Goal: Information Seeking & Learning: Learn about a topic

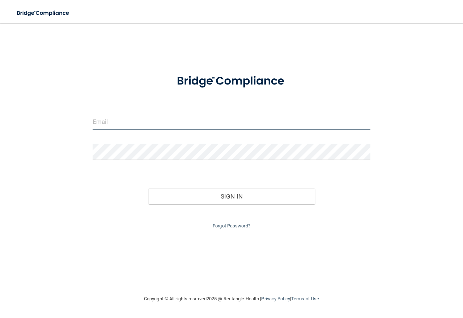
click at [175, 122] on input "email" at bounding box center [232, 121] width 278 height 16
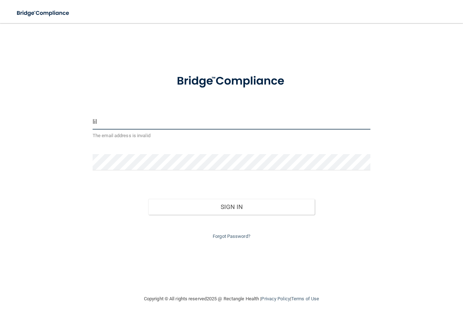
type input "[EMAIL_ADDRESS][DOMAIN_NAME]"
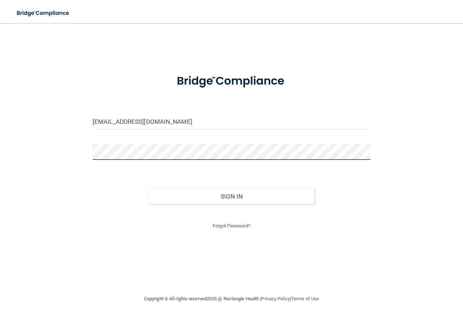
click at [148, 189] on button "Sign In" at bounding box center [231, 197] width 167 height 16
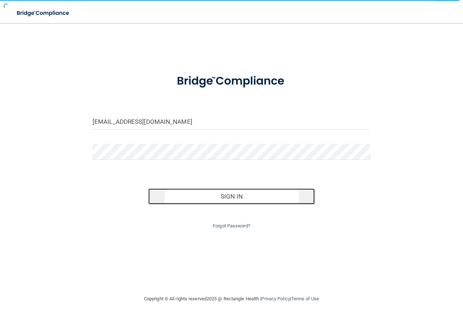
click at [194, 192] on button "Sign In" at bounding box center [231, 197] width 167 height 16
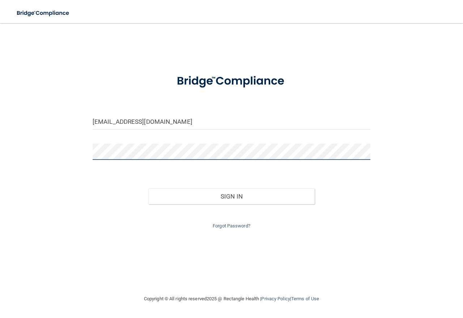
click at [33, 156] on div "[EMAIL_ADDRESS][DOMAIN_NAME] Invalid email/password. You don't have permission …" at bounding box center [231, 158] width 434 height 257
click at [148, 189] on button "Sign In" at bounding box center [231, 197] width 167 height 16
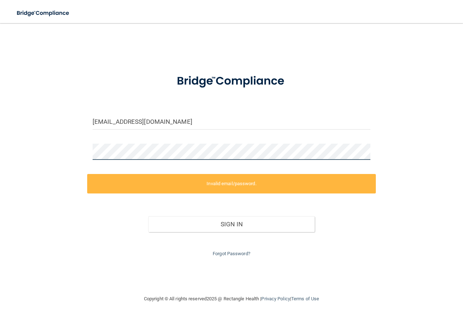
click at [51, 162] on div "[EMAIL_ADDRESS][DOMAIN_NAME] Invalid email/password. You don't have permission …" at bounding box center [231, 158] width 434 height 257
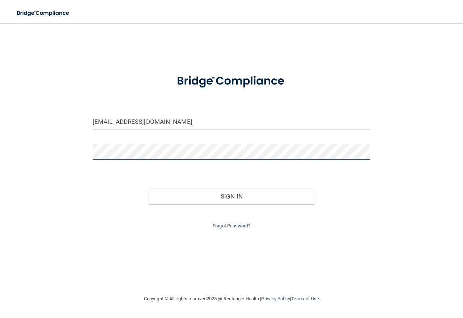
click at [148, 189] on button "Sign In" at bounding box center [231, 197] width 167 height 16
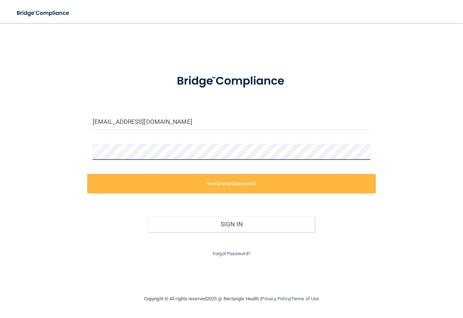
click at [49, 158] on div "[EMAIL_ADDRESS][DOMAIN_NAME] Invalid email/password. You don't have permission …" at bounding box center [231, 158] width 434 height 257
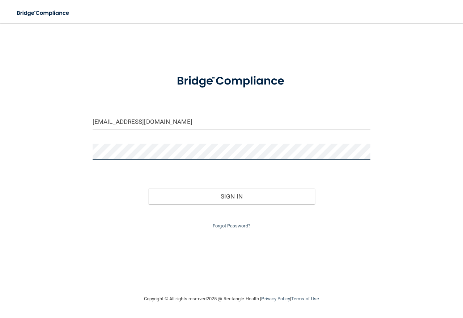
click at [148, 189] on button "Sign In" at bounding box center [231, 197] width 167 height 16
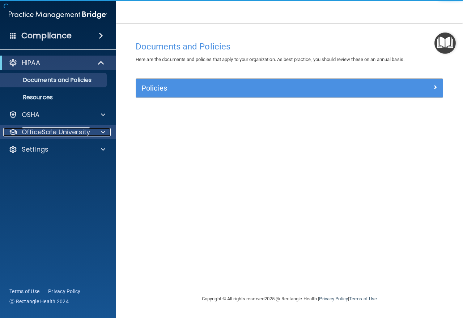
click at [87, 134] on p "OfficeSafe University" at bounding box center [56, 132] width 68 height 9
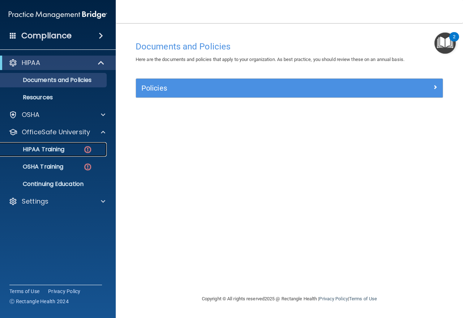
click at [58, 153] on p "HIPAA Training" at bounding box center [35, 149] width 60 height 7
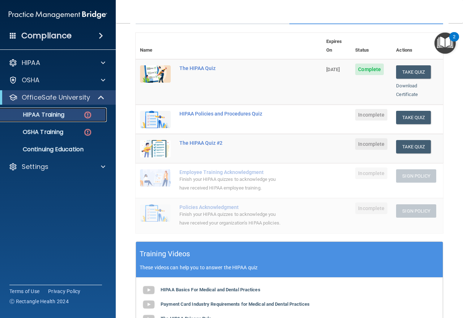
scroll to position [36, 0]
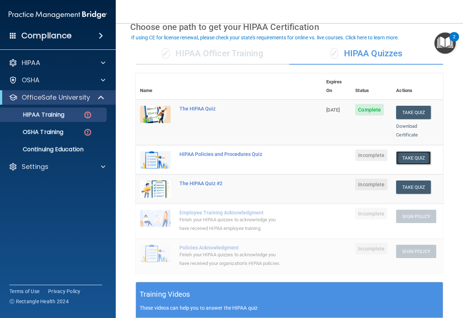
click at [416, 151] on button "Take Quiz" at bounding box center [413, 157] width 35 height 13
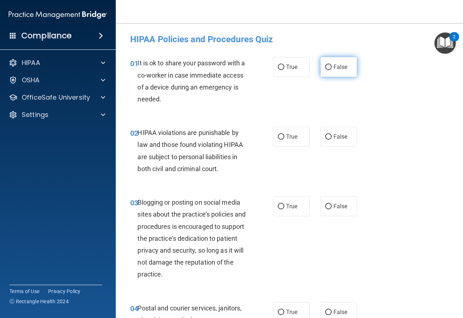
click at [320, 72] on label "False" at bounding box center [338, 67] width 36 height 20
click at [325, 70] on input "False" at bounding box center [328, 67] width 7 height 5
radio input "true"
click at [278, 147] on label "True" at bounding box center [291, 137] width 36 height 20
click at [278, 140] on input "True" at bounding box center [281, 136] width 7 height 5
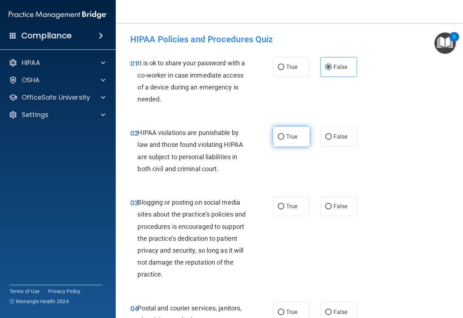
radio input "true"
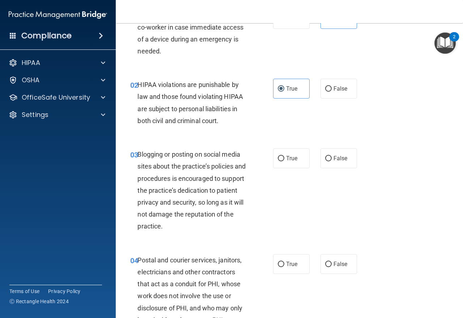
scroll to position [108, 0]
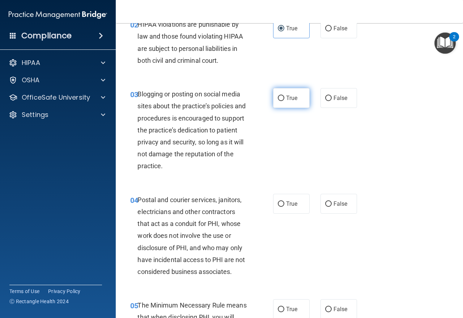
click at [286, 99] on span "True" at bounding box center [291, 98] width 11 height 7
click at [283, 99] on input "True" at bounding box center [281, 98] width 7 height 5
radio input "true"
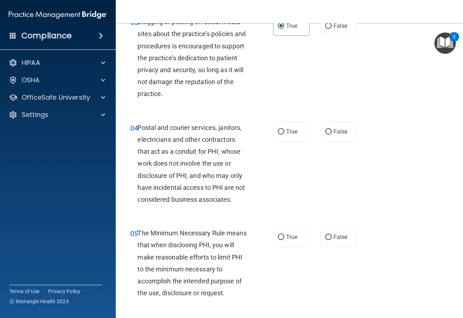
scroll to position [217, 0]
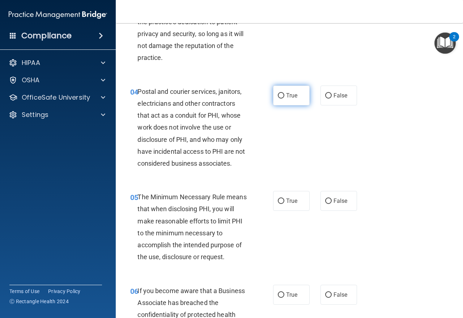
click at [296, 100] on label "True" at bounding box center [291, 96] width 36 height 20
click at [284, 99] on input "True" at bounding box center [281, 95] width 7 height 5
radio input "true"
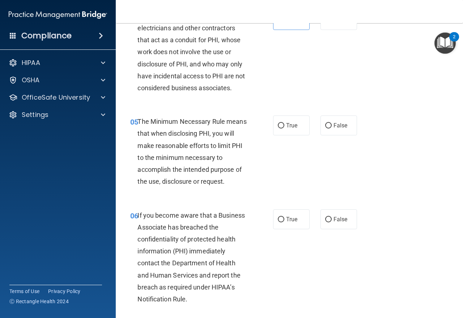
scroll to position [325, 0]
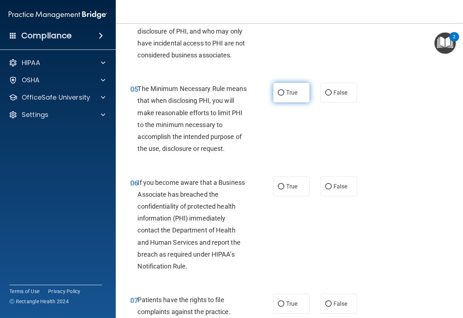
click at [292, 95] on span "True" at bounding box center [291, 92] width 11 height 7
click at [284, 95] on input "True" at bounding box center [281, 92] width 7 height 5
radio input "true"
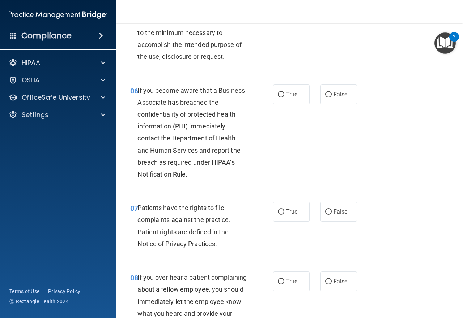
scroll to position [397, 0]
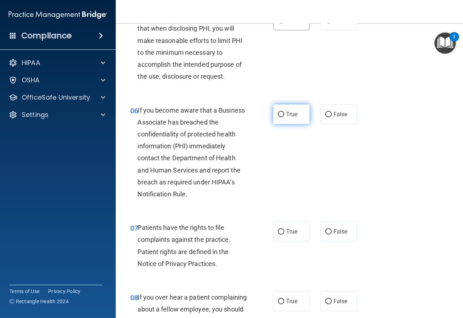
click at [293, 120] on label "True" at bounding box center [291, 114] width 36 height 20
click at [284, 117] on input "True" at bounding box center [281, 114] width 7 height 5
radio input "true"
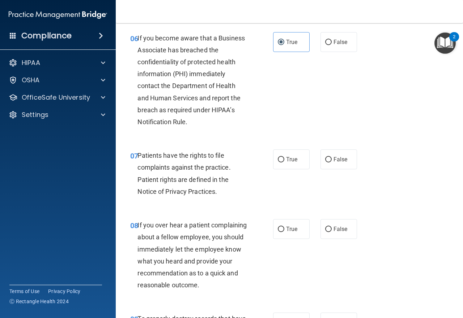
scroll to position [506, 0]
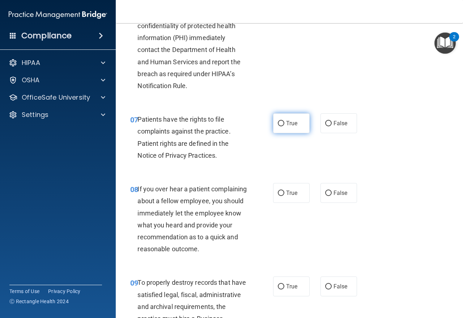
click at [279, 130] on label "True" at bounding box center [291, 123] width 36 height 20
click at [279, 126] on input "True" at bounding box center [281, 123] width 7 height 5
radio input "true"
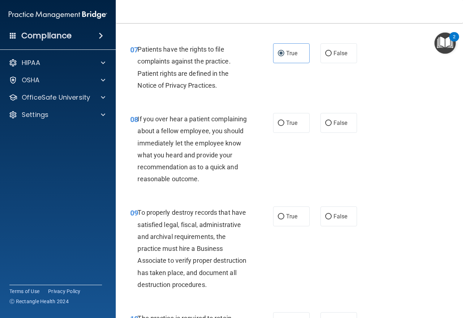
scroll to position [614, 0]
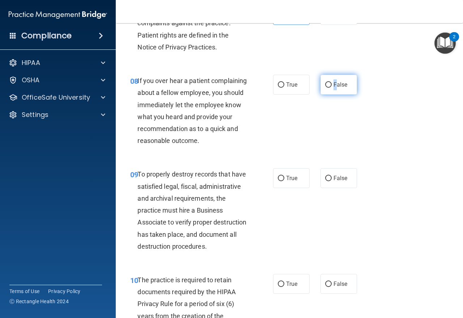
click at [331, 88] on label "False" at bounding box center [338, 85] width 36 height 20
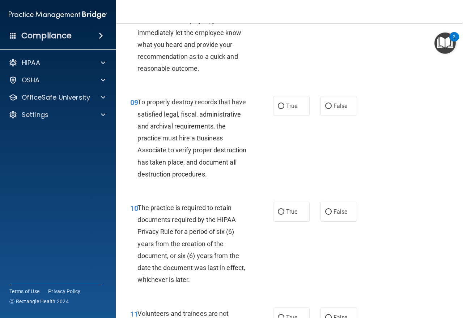
scroll to position [723, 0]
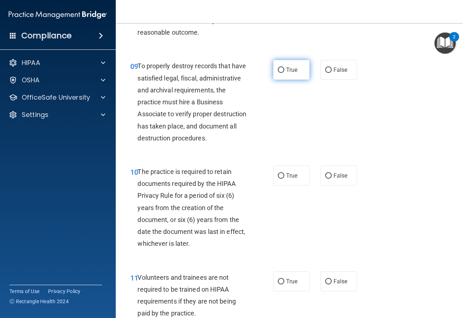
click at [279, 80] on label "True" at bounding box center [291, 70] width 36 height 20
click at [279, 73] on input "True" at bounding box center [281, 70] width 7 height 5
radio input "true"
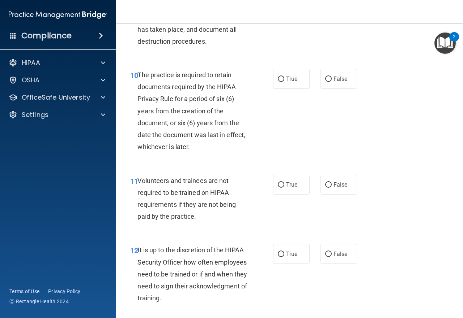
scroll to position [831, 0]
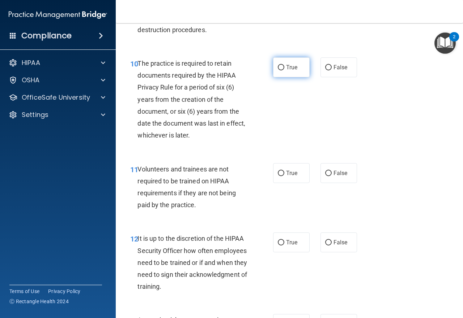
click at [286, 71] on span "True" at bounding box center [291, 67] width 11 height 7
click at [284, 70] on input "True" at bounding box center [281, 67] width 7 height 5
radio input "true"
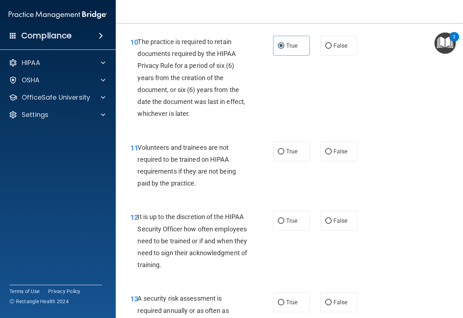
scroll to position [903, 0]
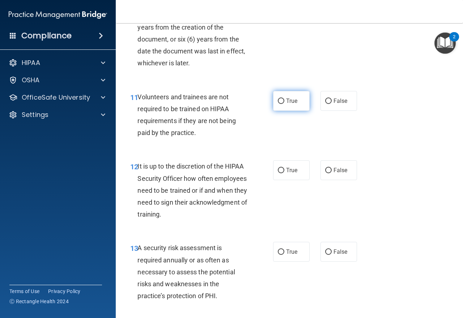
click at [297, 111] on label "True" at bounding box center [291, 101] width 36 height 20
click at [284, 104] on input "True" at bounding box center [281, 101] width 7 height 5
radio input "true"
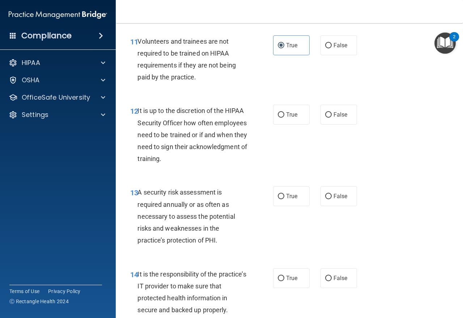
scroll to position [1012, 0]
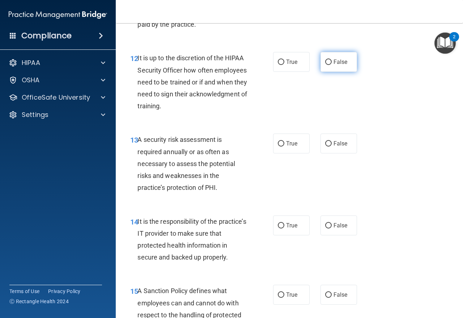
click at [324, 72] on label "False" at bounding box center [338, 62] width 36 height 20
click at [325, 65] on input "False" at bounding box center [328, 62] width 7 height 5
radio input "true"
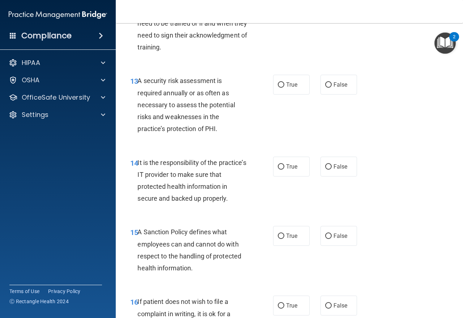
scroll to position [1084, 0]
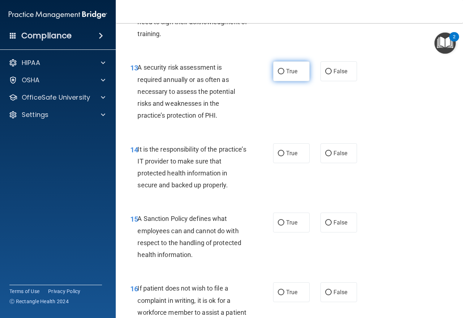
click at [291, 75] on span "True" at bounding box center [291, 71] width 11 height 7
click at [284, 74] on input "True" at bounding box center [281, 71] width 7 height 5
radio input "true"
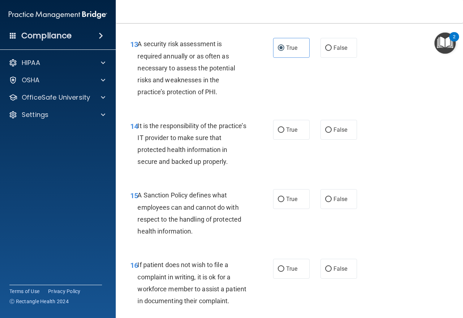
scroll to position [1120, 0]
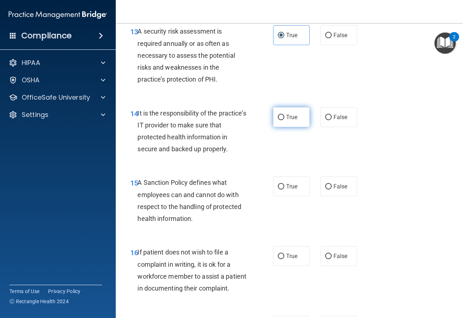
click at [300, 127] on label "True" at bounding box center [291, 117] width 36 height 20
click at [284, 120] on input "True" at bounding box center [281, 117] width 7 height 5
radio input "true"
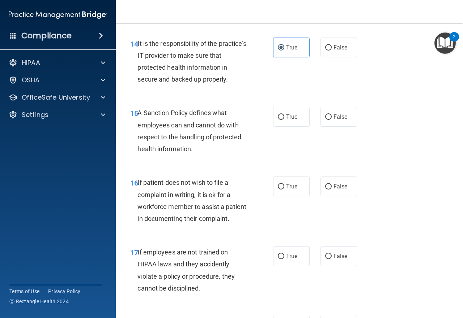
scroll to position [1192, 0]
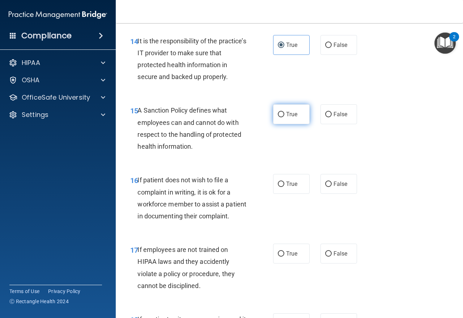
click at [290, 118] on span "True" at bounding box center [291, 114] width 11 height 7
click at [284, 117] on input "True" at bounding box center [281, 114] width 7 height 5
radio input "true"
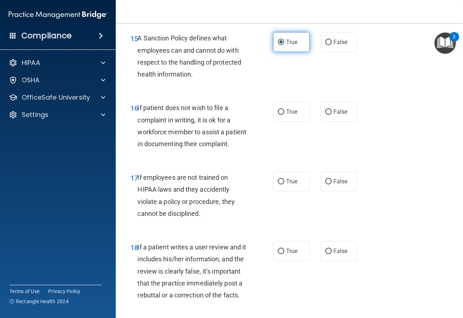
scroll to position [1301, 0]
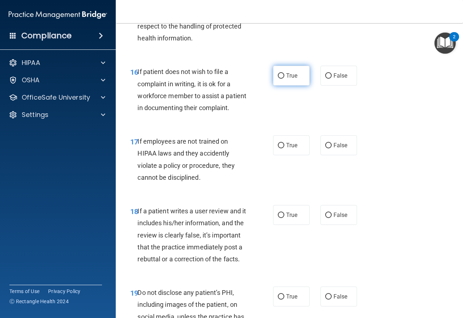
click at [295, 86] on label "True" at bounding box center [291, 76] width 36 height 20
click at [284, 79] on input "True" at bounding box center [281, 75] width 7 height 5
radio input "true"
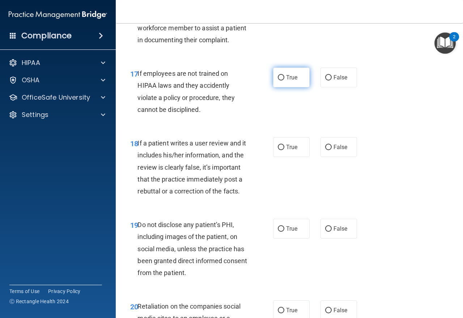
scroll to position [1373, 0]
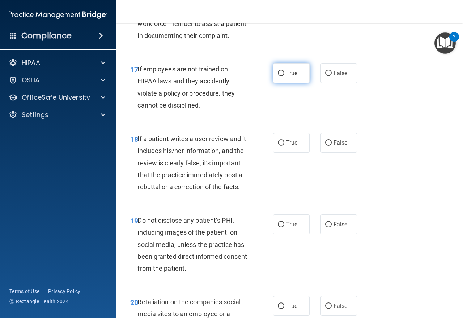
click at [298, 83] on label "True" at bounding box center [291, 73] width 36 height 20
click at [284, 76] on input "True" at bounding box center [281, 73] width 7 height 5
radio input "true"
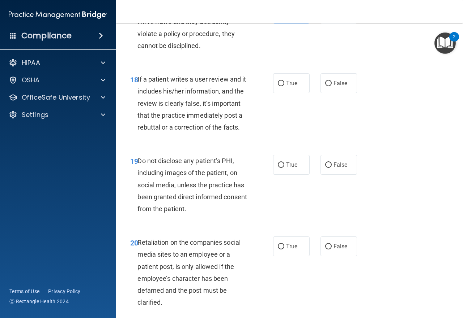
scroll to position [1445, 0]
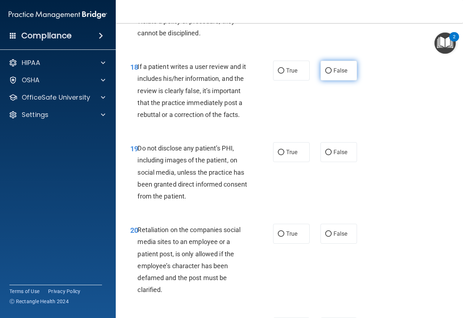
click at [333, 74] on span "False" at bounding box center [340, 70] width 14 height 7
click at [331, 74] on input "False" at bounding box center [328, 70] width 7 height 5
radio input "true"
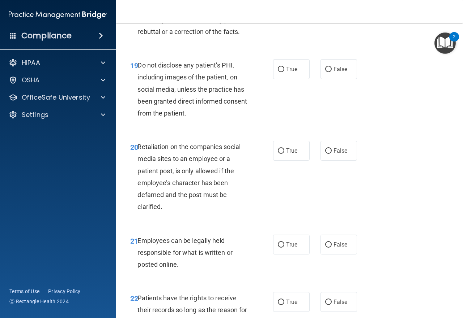
scroll to position [1554, 0]
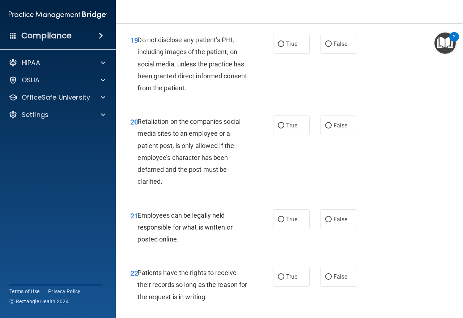
drag, startPoint x: 293, startPoint y: 91, endPoint x: 297, endPoint y: 108, distance: 17.9
click at [292, 47] on span "True" at bounding box center [291, 43] width 11 height 7
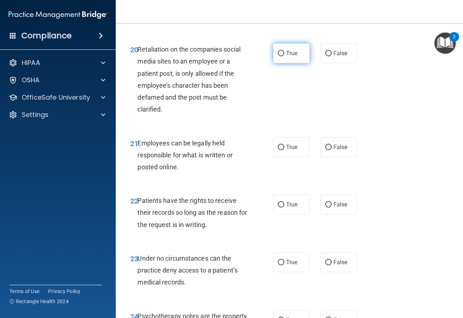
click at [294, 63] on label "True" at bounding box center [291, 53] width 36 height 20
click at [284, 56] on input "True" at bounding box center [281, 53] width 7 height 5
radio input "true"
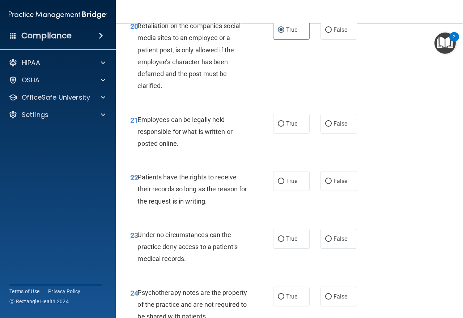
scroll to position [1698, 0]
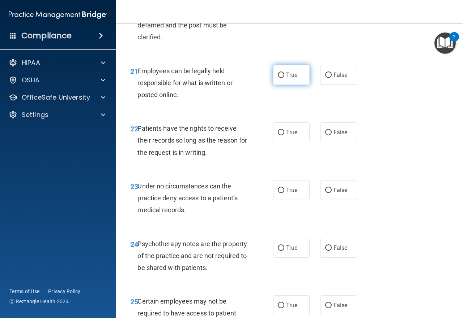
click at [293, 78] on span "True" at bounding box center [291, 75] width 11 height 7
click at [284, 78] on input "True" at bounding box center [281, 75] width 7 height 5
radio input "true"
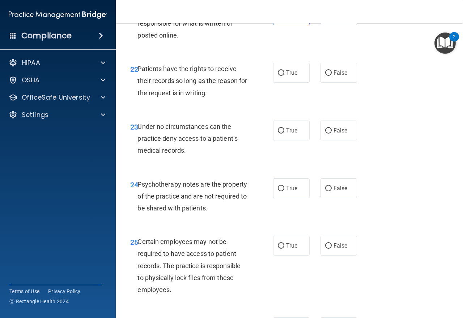
scroll to position [1771, 0]
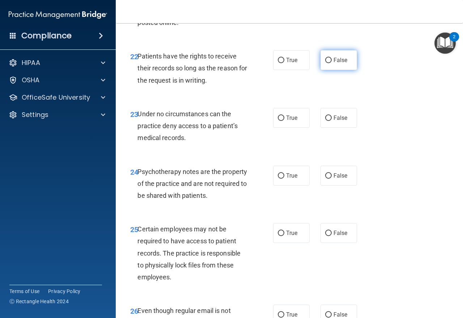
click at [327, 70] on label "False" at bounding box center [338, 60] width 36 height 20
click at [327, 63] on input "False" at bounding box center [328, 60] width 7 height 5
radio input "true"
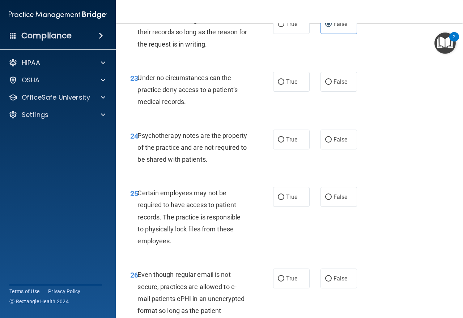
scroll to position [1843, 0]
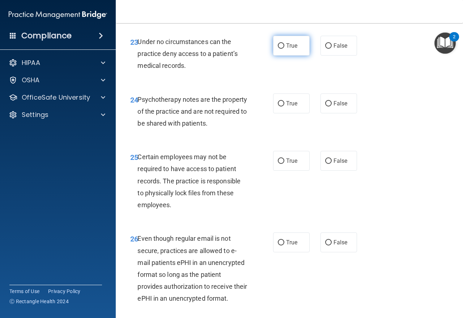
click at [287, 56] on label "True" at bounding box center [291, 46] width 36 height 20
click at [284, 49] on input "True" at bounding box center [281, 45] width 7 height 5
radio input "true"
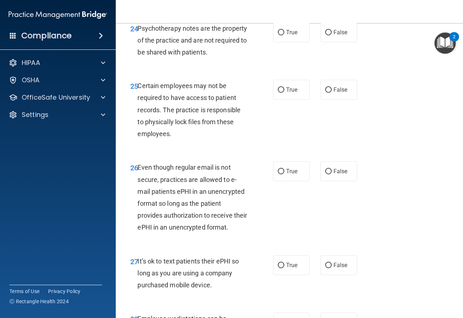
scroll to position [1915, 0]
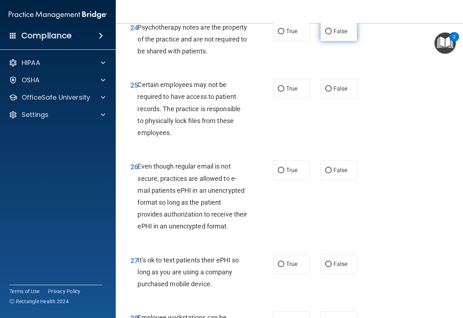
click at [330, 41] on label "False" at bounding box center [338, 31] width 36 height 20
click at [330, 34] on input "False" at bounding box center [328, 31] width 7 height 5
radio input "true"
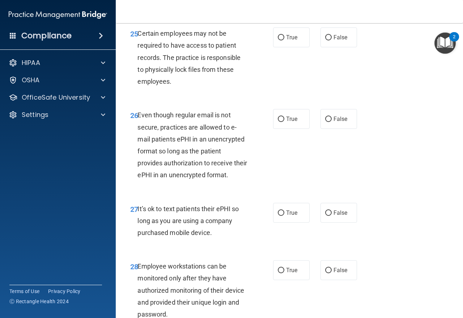
scroll to position [1987, 0]
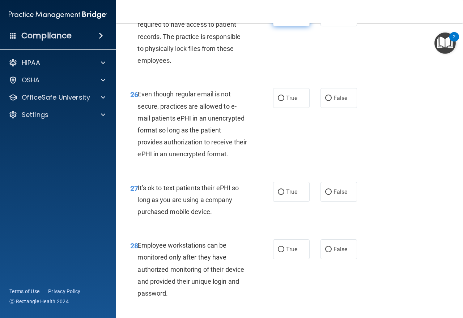
click at [292, 26] on label "True" at bounding box center [291, 17] width 36 height 20
click at [284, 20] on input "True" at bounding box center [281, 16] width 7 height 5
radio input "true"
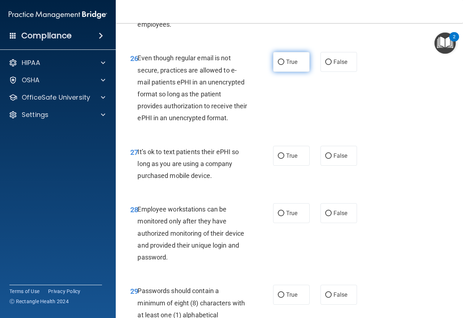
click at [280, 72] on label "True" at bounding box center [291, 62] width 36 height 20
click at [280, 65] on input "True" at bounding box center [281, 62] width 7 height 5
radio input "true"
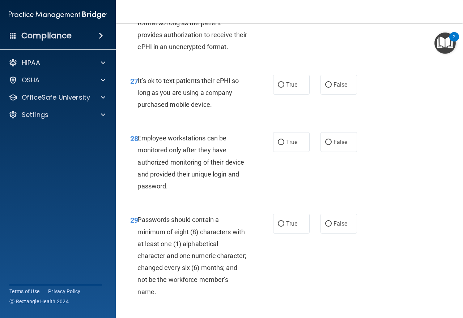
scroll to position [2096, 0]
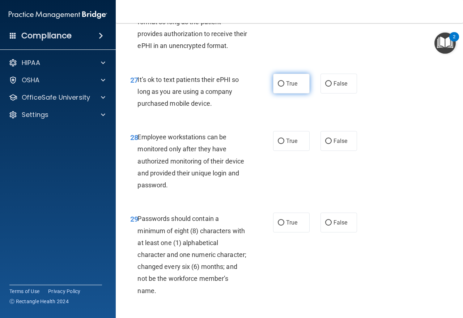
click at [278, 87] on input "True" at bounding box center [281, 83] width 7 height 5
radio input "true"
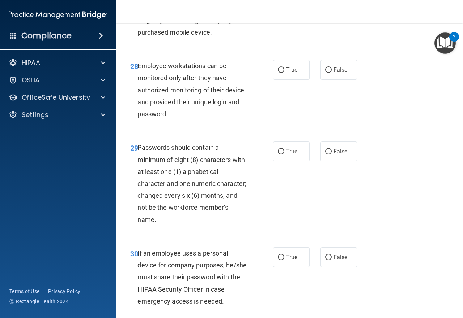
scroll to position [2168, 0]
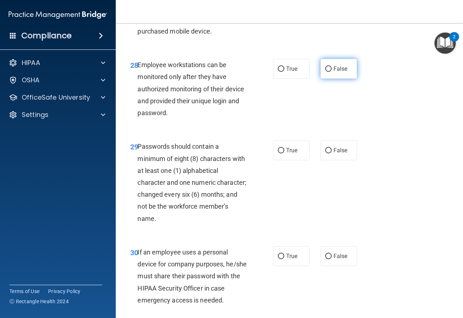
click at [324, 79] on label "False" at bounding box center [338, 69] width 36 height 20
click at [325, 72] on input "False" at bounding box center [328, 68] width 7 height 5
radio input "true"
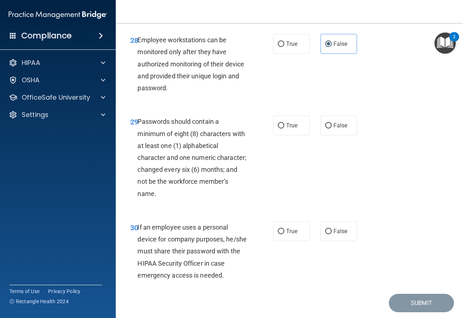
scroll to position [2240, 0]
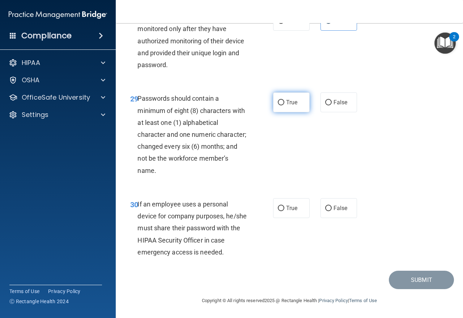
click at [290, 112] on label "True" at bounding box center [291, 103] width 36 height 20
click at [284, 106] on input "True" at bounding box center [281, 102] width 7 height 5
radio input "true"
click at [280, 207] on input "True" at bounding box center [281, 208] width 7 height 5
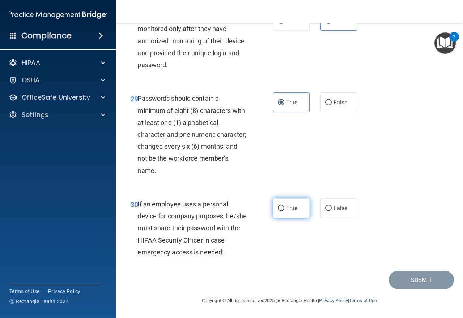
radio input "true"
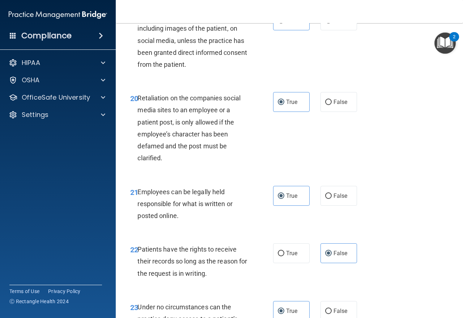
scroll to position [1433, 0]
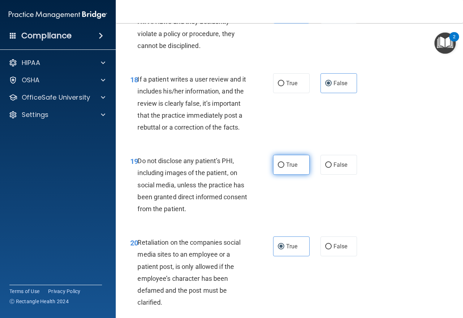
click at [291, 168] on span "True" at bounding box center [291, 165] width 11 height 7
click at [284, 168] on input "True" at bounding box center [281, 165] width 7 height 5
radio input "true"
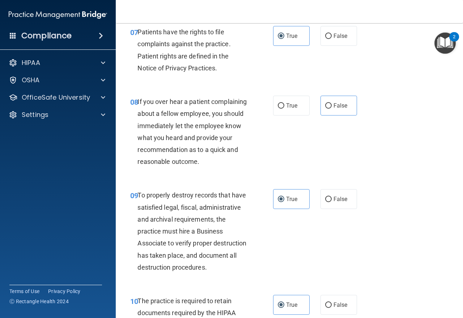
scroll to position [493, 0]
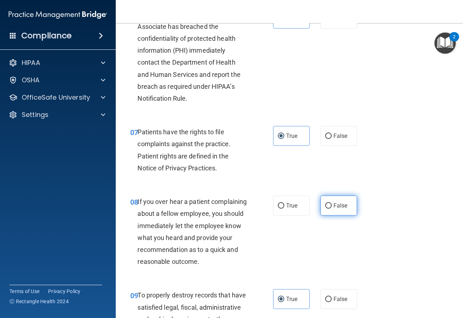
click at [338, 214] on label "False" at bounding box center [338, 206] width 36 height 20
click at [331, 209] on input "False" at bounding box center [328, 205] width 7 height 5
radio input "true"
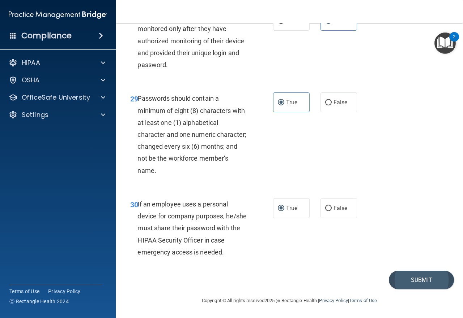
scroll to position [2264, 0]
click at [416, 280] on button "Submit" at bounding box center [420, 280] width 65 height 18
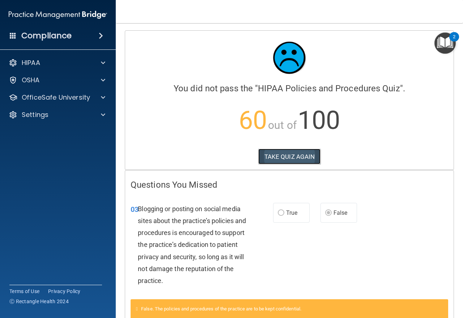
click at [276, 154] on button "TAKE QUIZ AGAIN" at bounding box center [289, 157] width 63 height 16
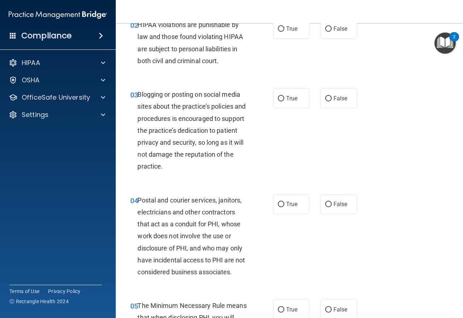
scroll to position [108, 0]
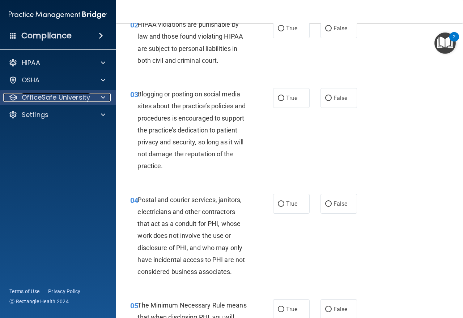
click at [99, 100] on div at bounding box center [102, 97] width 18 height 9
click at [80, 93] on p "OfficeSafe University" at bounding box center [56, 97] width 68 height 9
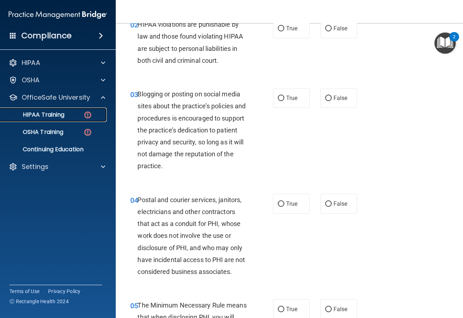
click at [56, 112] on p "HIPAA Training" at bounding box center [35, 114] width 60 height 7
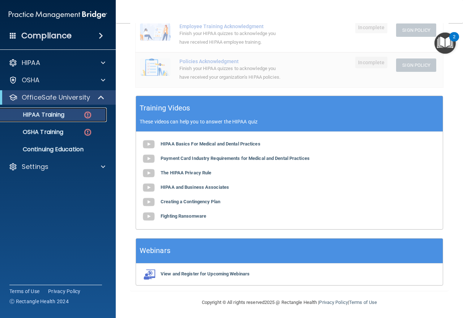
scroll to position [224, 0]
